Goal: Transaction & Acquisition: Subscribe to service/newsletter

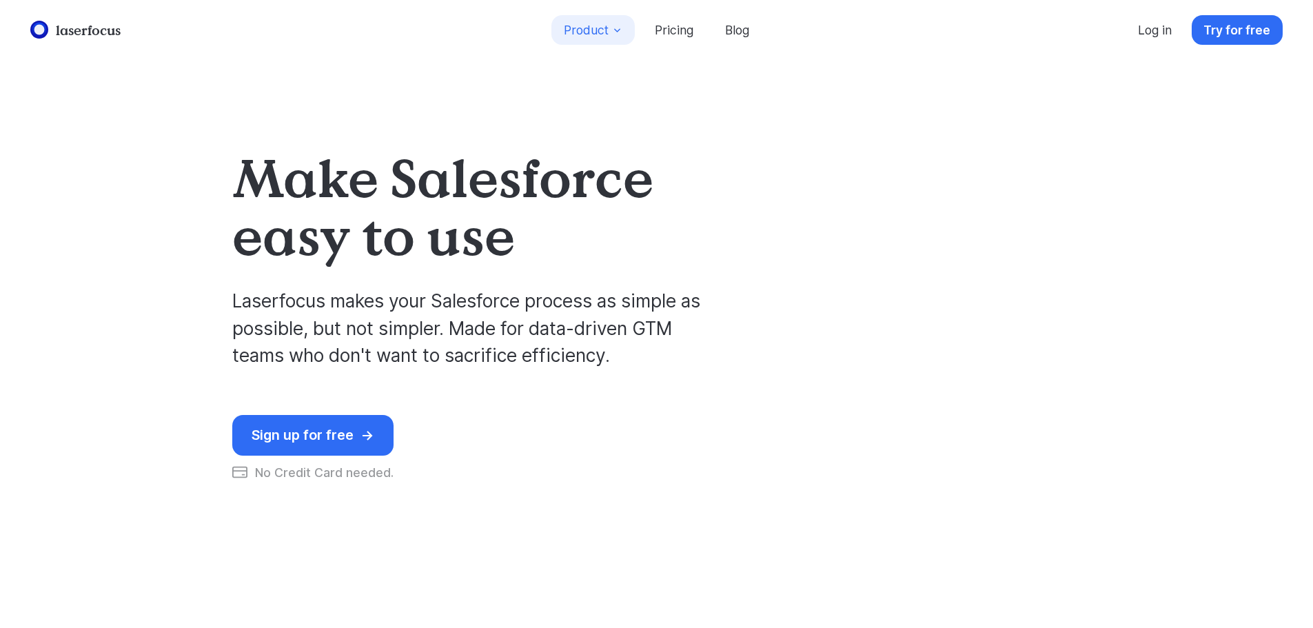
click at [620, 32] on icon at bounding box center [617, 30] width 10 height 10
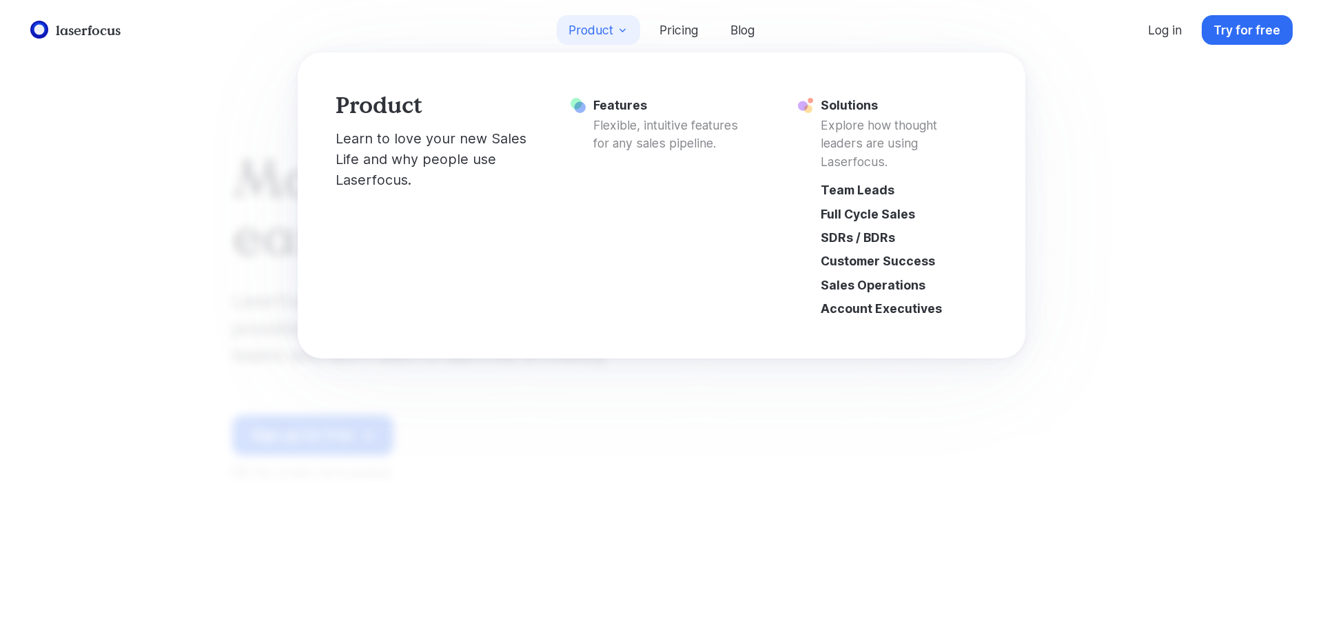
click at [620, 32] on icon at bounding box center [623, 30] width 10 height 10
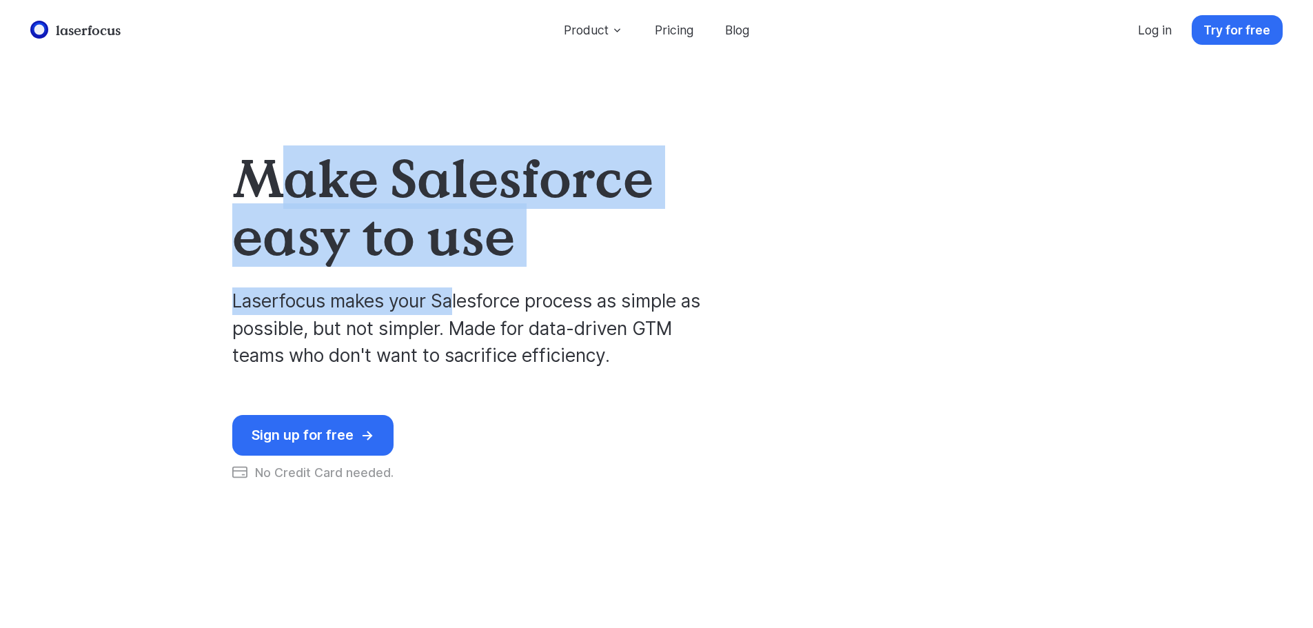
drag, startPoint x: 270, startPoint y: 155, endPoint x: 455, endPoint y: 308, distance: 240.4
click at [455, 308] on div "Make Salesforce easy to use Laserfocus makes your Salesforce process as simple …" at bounding box center [490, 258] width 516 height 221
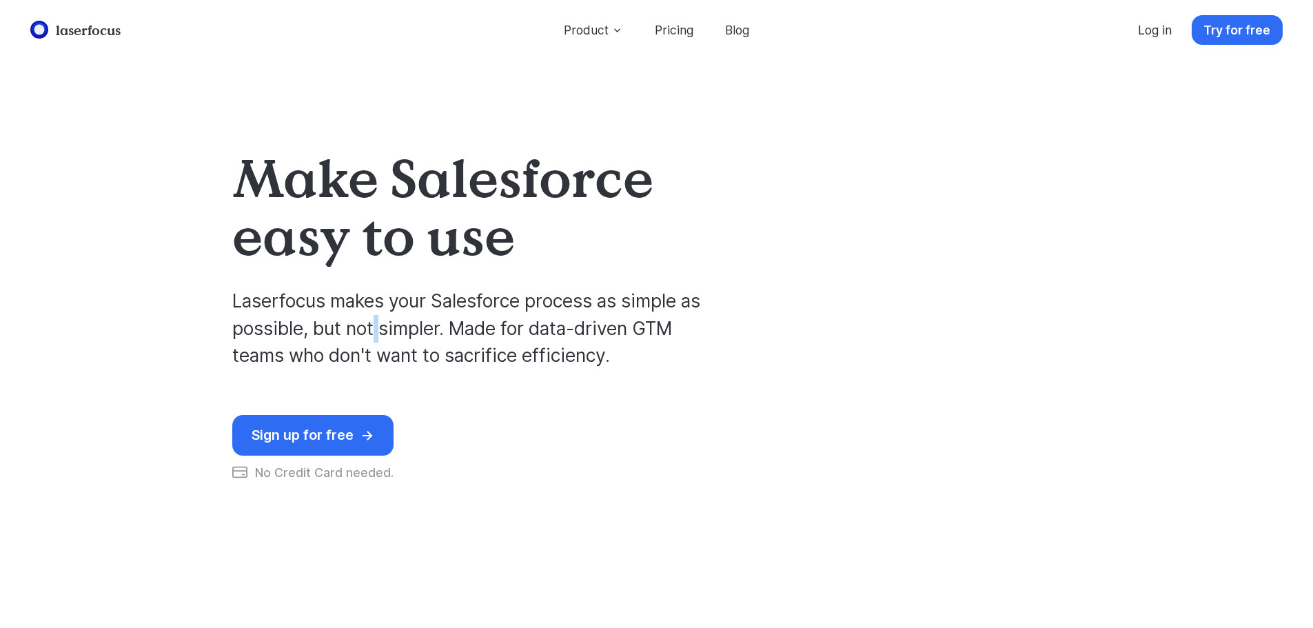
drag, startPoint x: 381, startPoint y: 328, endPoint x: 376, endPoint y: 338, distance: 11.4
click at [376, 338] on p "Laserfocus makes your Salesforce process as simple as possible, but not simpler…" at bounding box center [474, 317] width 485 height 105
click at [246, 340] on p "Laserfocus makes your Salesforce process as simple as possible, but not simpler…" at bounding box center [474, 317] width 485 height 105
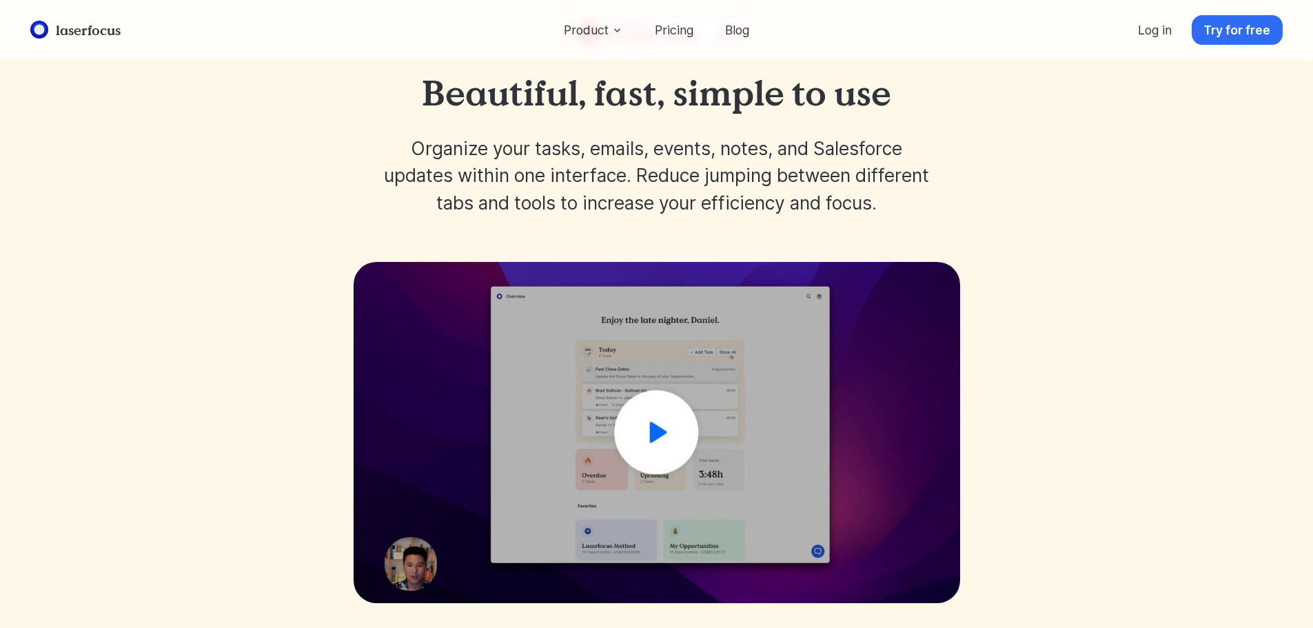
scroll to position [827, 0]
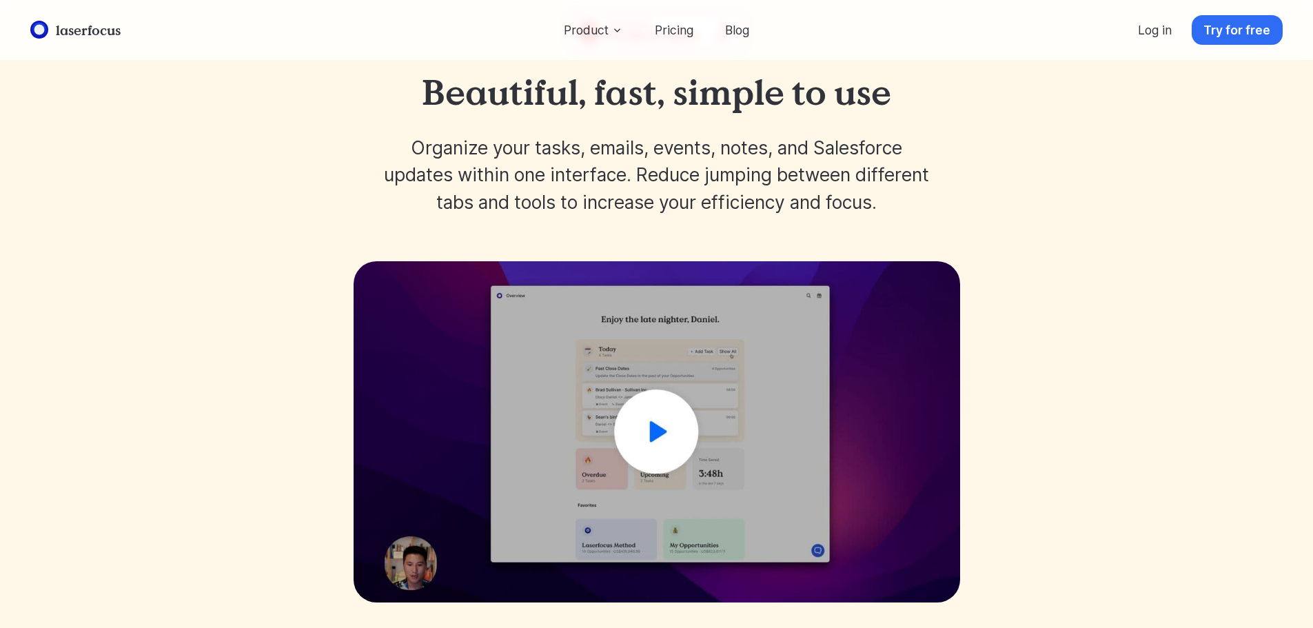
click at [676, 429] on img at bounding box center [657, 431] width 607 height 341
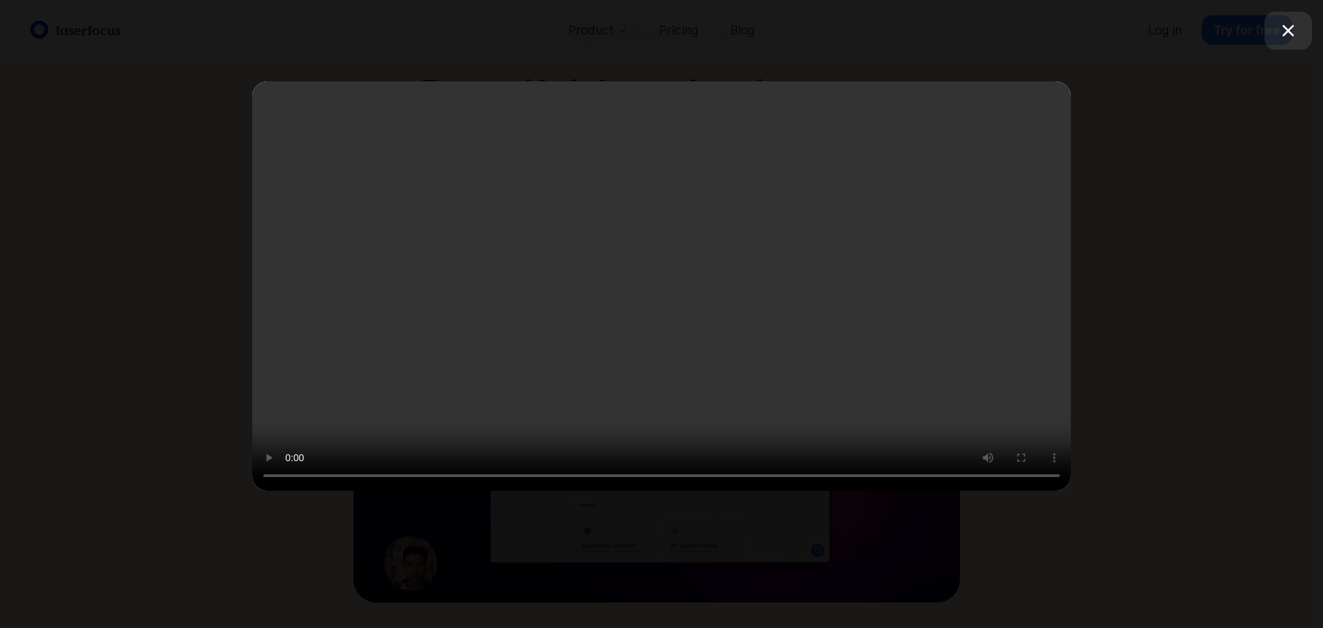
drag, startPoint x: 1283, startPoint y: 28, endPoint x: 1275, endPoint y: 29, distance: 8.3
click at [1283, 28] on icon "button" at bounding box center [1288, 30] width 23 height 23
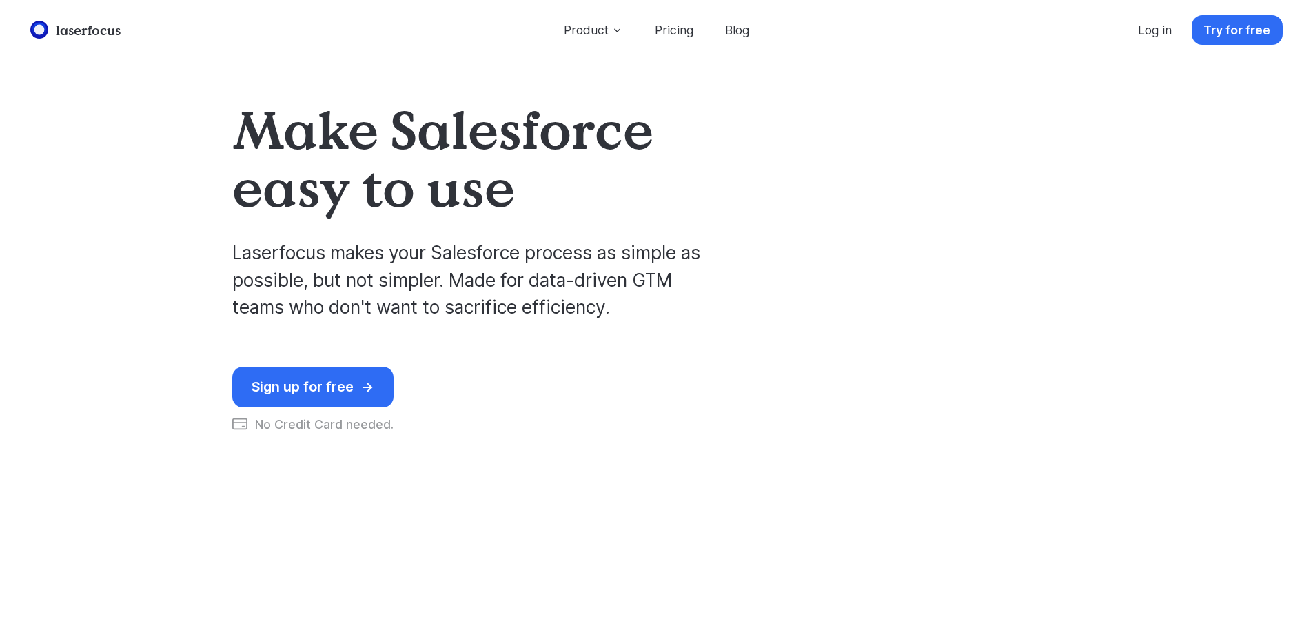
scroll to position [49, 0]
click at [262, 244] on p "Laserfocus makes your Salesforce process as simple as possible, but not simpler…" at bounding box center [474, 268] width 485 height 105
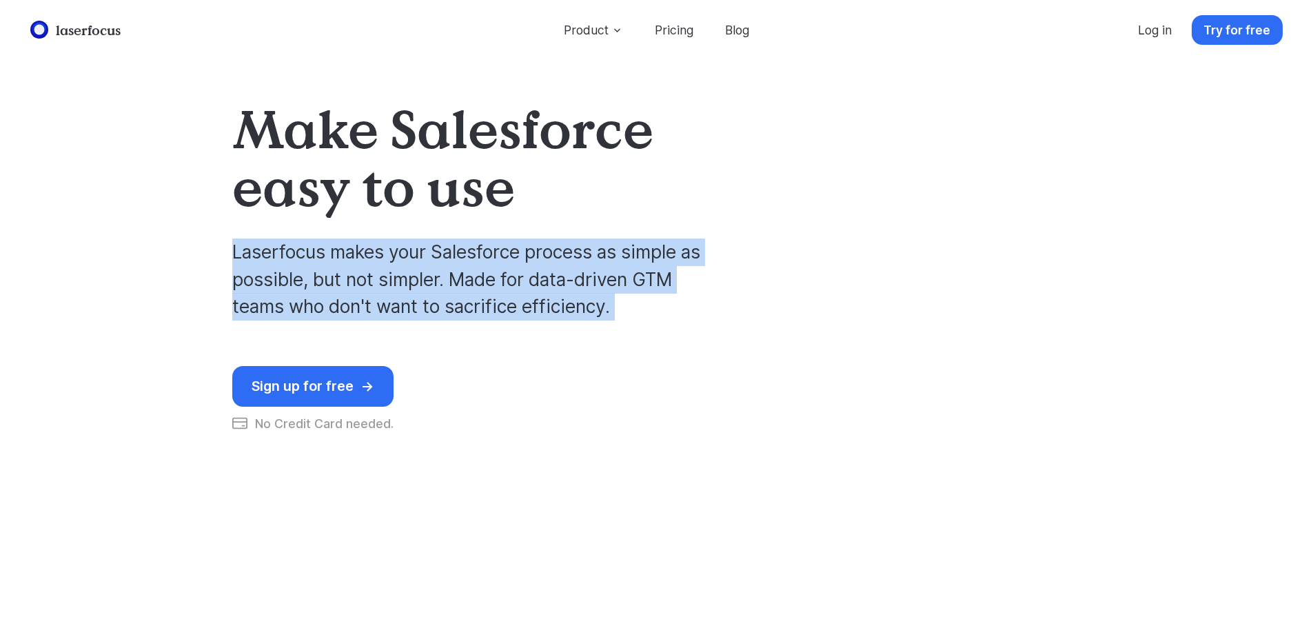
drag, startPoint x: 262, startPoint y: 244, endPoint x: 254, endPoint y: 298, distance: 54.4
click at [254, 298] on p "Laserfocus makes your Salesforce process as simple as possible, but not simpler…" at bounding box center [474, 268] width 485 height 105
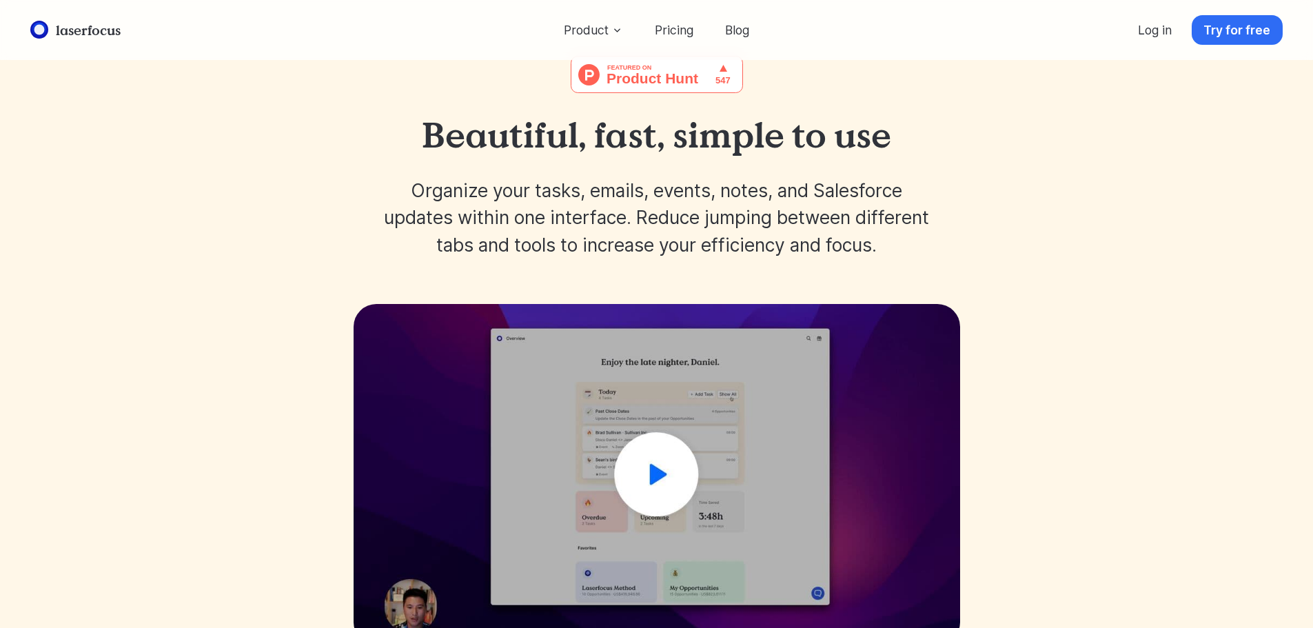
scroll to position [784, 0]
click at [595, 469] on img at bounding box center [657, 475] width 607 height 341
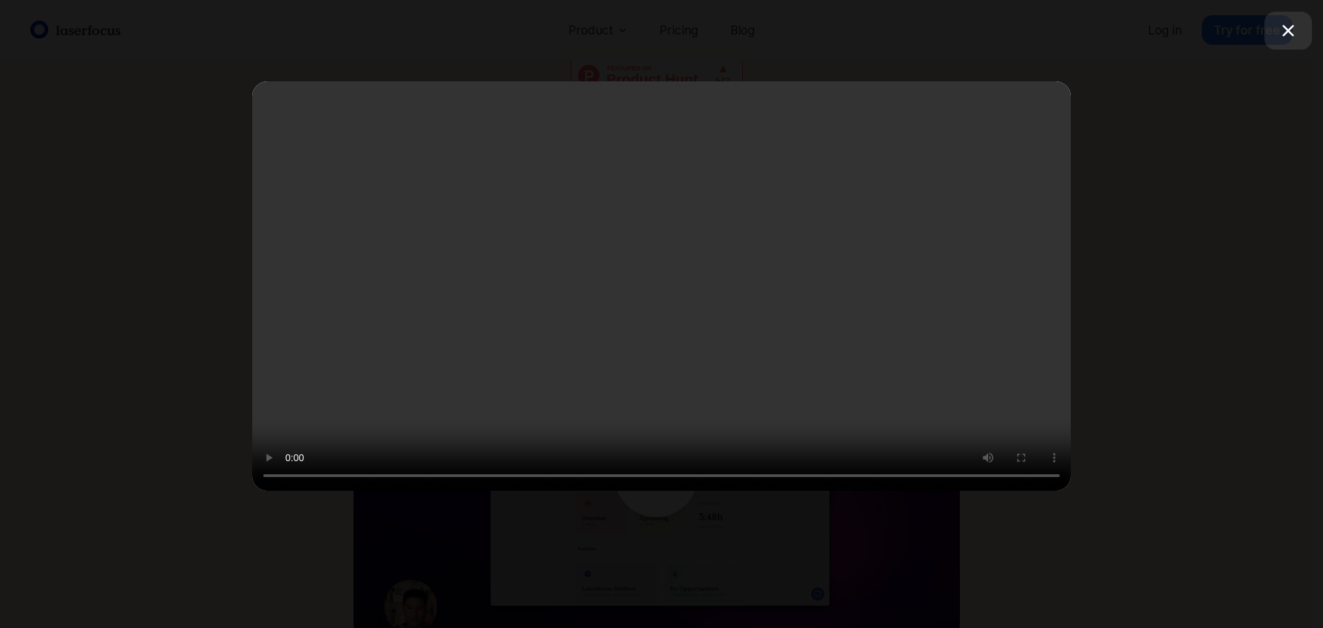
click at [1289, 40] on icon "button" at bounding box center [1288, 30] width 23 height 23
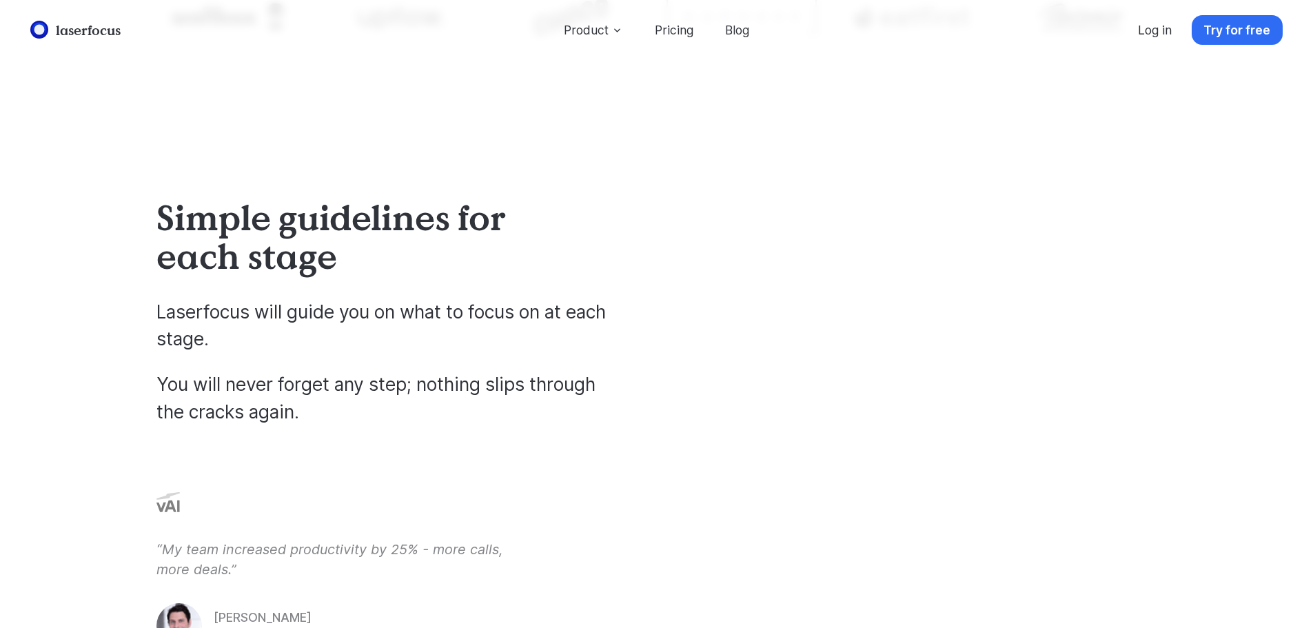
scroll to position [1727, 0]
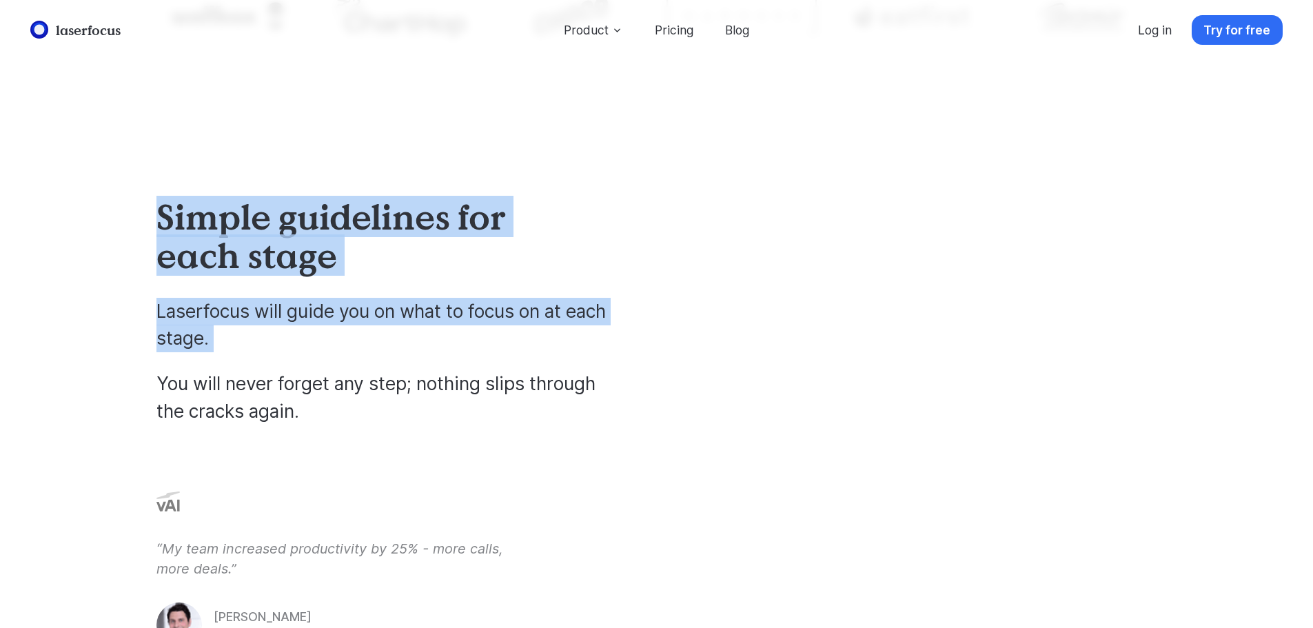
drag, startPoint x: 468, startPoint y: 149, endPoint x: 405, endPoint y: 307, distance: 170.8
click at [405, 307] on p "Laserfocus will guide you on what to focus on at each stage." at bounding box center [386, 325] width 460 height 54
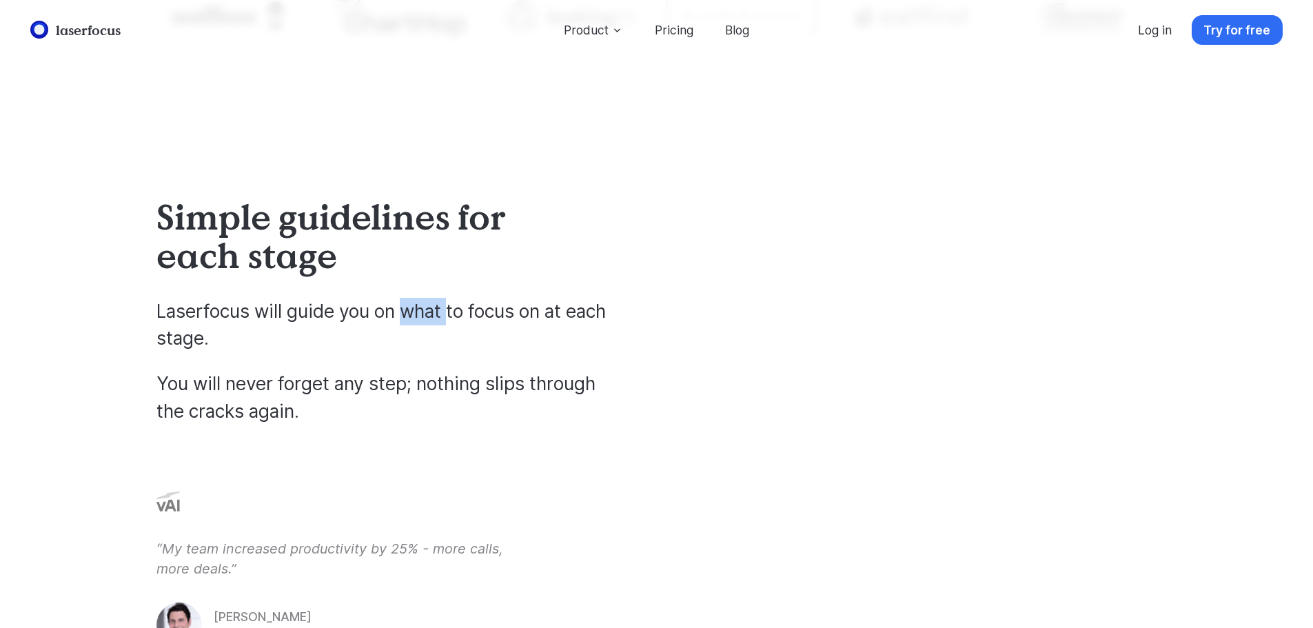
click at [405, 307] on p "Laserfocus will guide you on what to focus on at each stage." at bounding box center [386, 325] width 460 height 54
drag, startPoint x: 405, startPoint y: 307, endPoint x: 399, endPoint y: 390, distance: 82.9
click at [383, 396] on div "Laserfocus will guide you on what to focus on at each stage. You will never for…" at bounding box center [386, 362] width 460 height 128
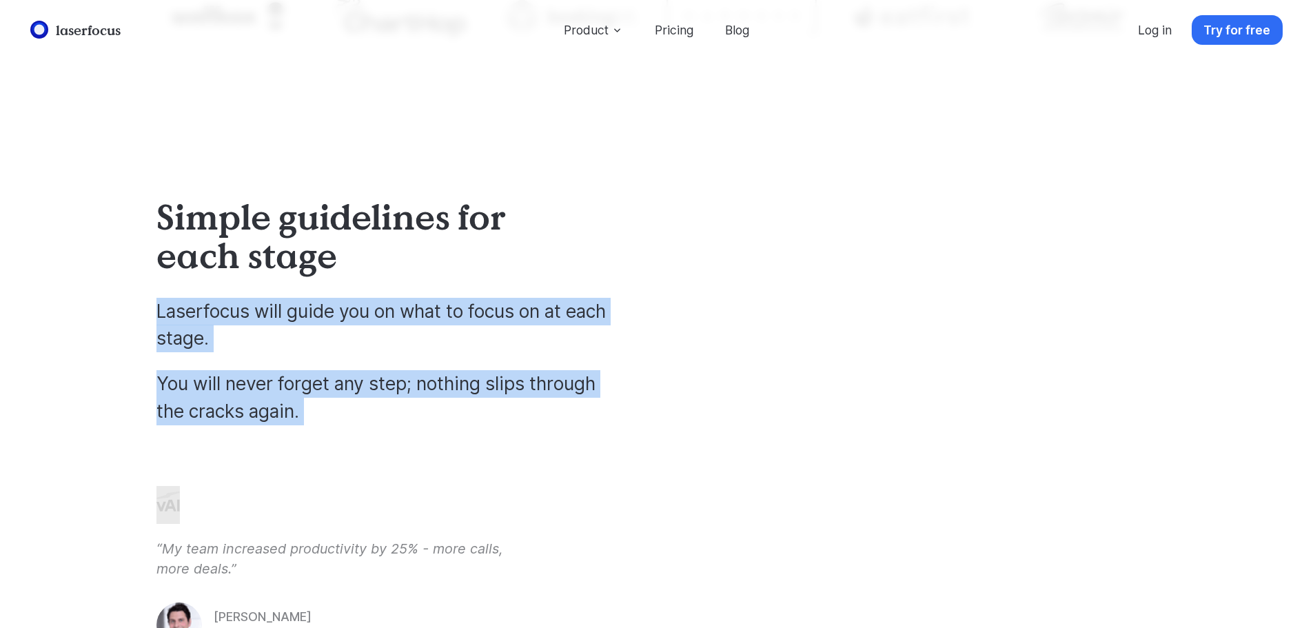
click at [383, 396] on p "You will never forget any step; nothing slips through the cracks again." at bounding box center [386, 397] width 460 height 54
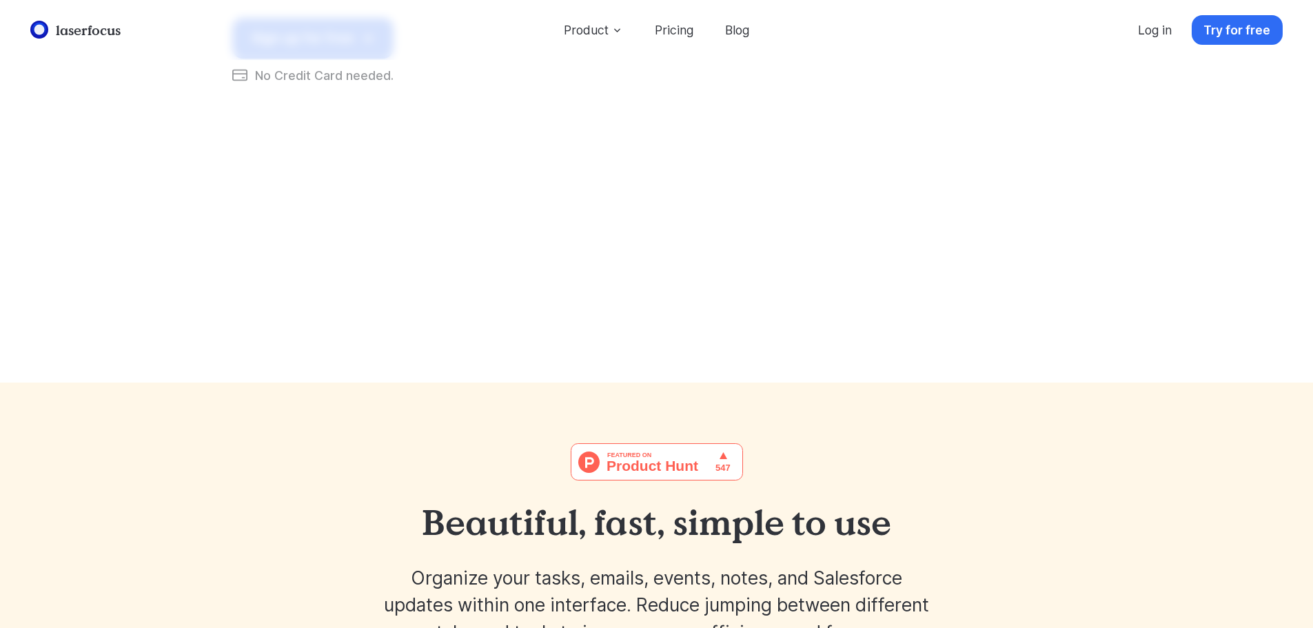
scroll to position [0, 0]
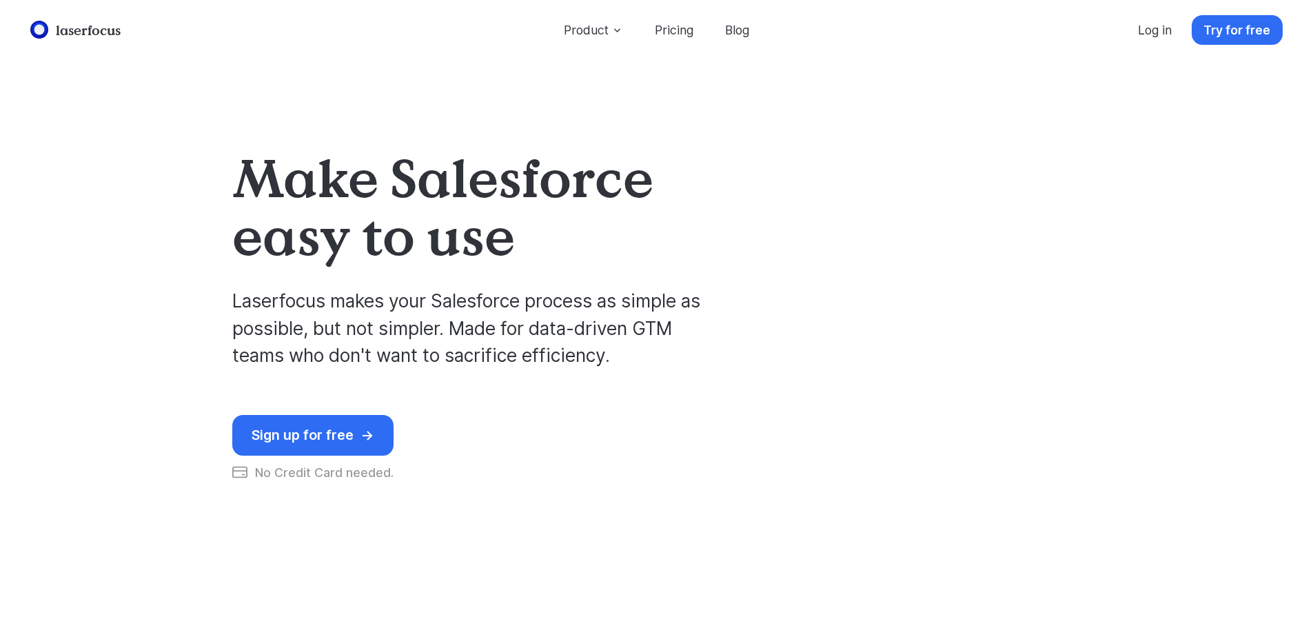
click at [347, 434] on div "Sign up for free" at bounding box center [303, 435] width 102 height 17
click at [1164, 26] on link "Log in" at bounding box center [1155, 30] width 58 height 30
